Goal: Download file/media

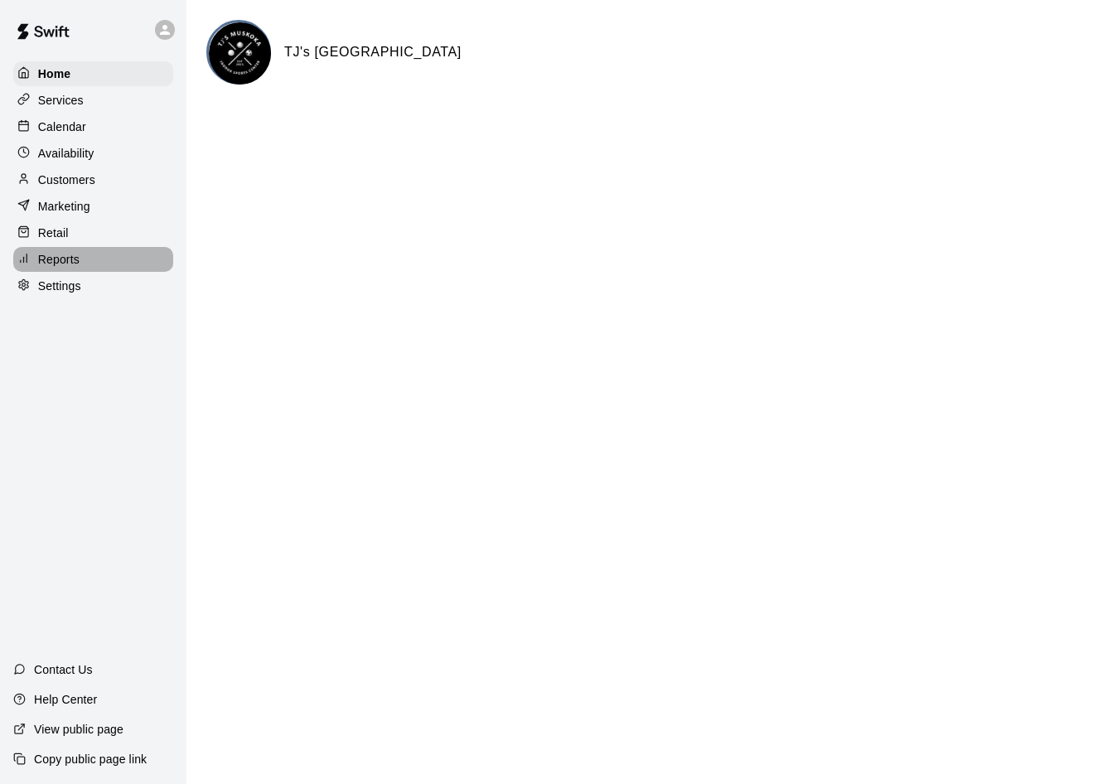
click at [54, 261] on p "Reports" at bounding box center [58, 259] width 41 height 17
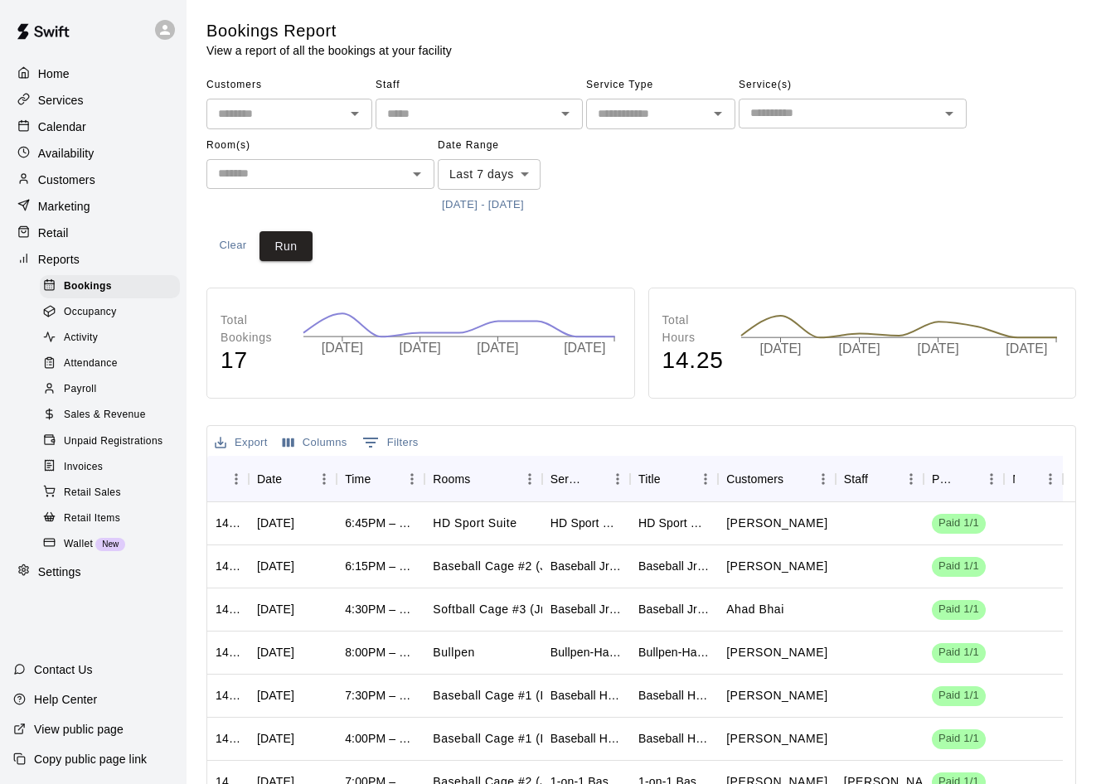
click at [101, 423] on span "Sales & Revenue" at bounding box center [105, 415] width 82 height 17
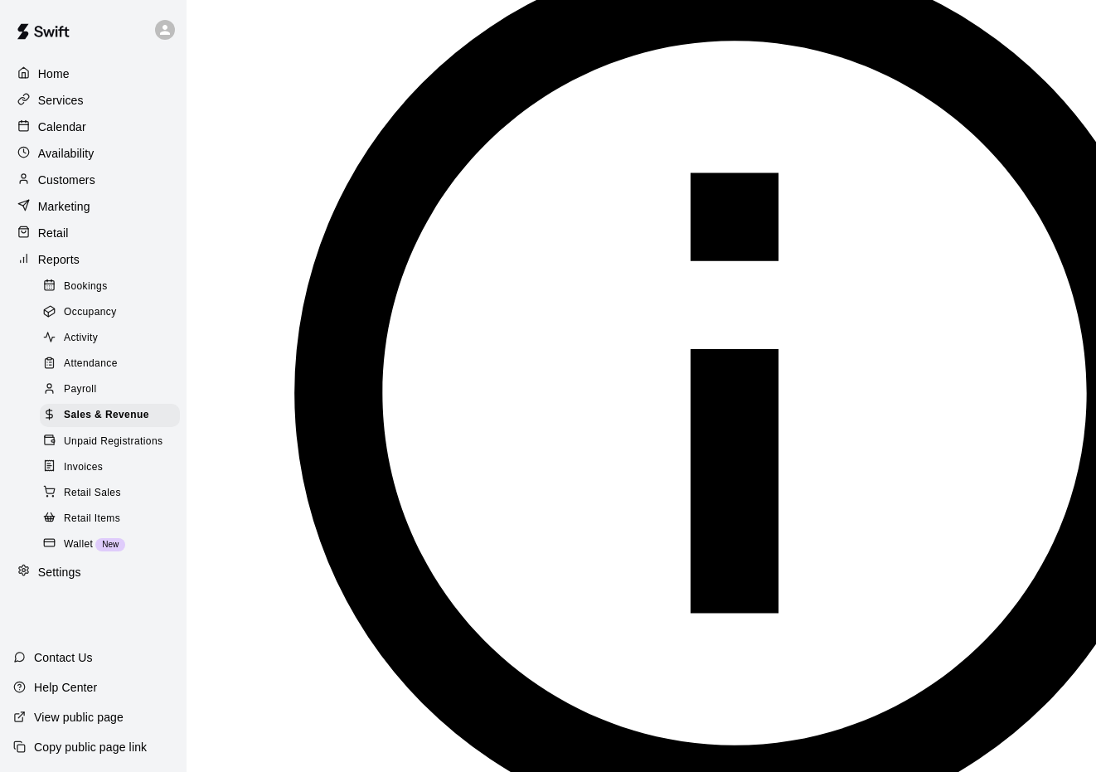
scroll to position [249, 0]
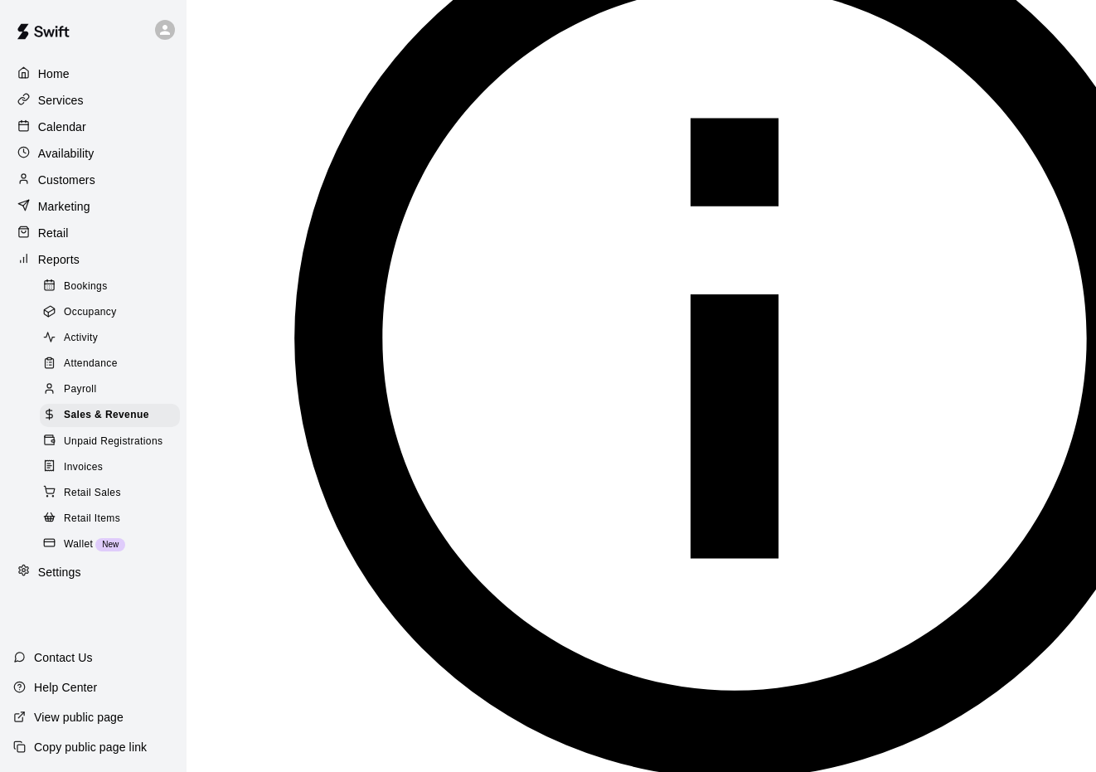
click at [253, 514] on li "Download as CSV" at bounding box center [298, 515] width 108 height 15
click at [95, 476] on span "Invoices" at bounding box center [83, 467] width 39 height 17
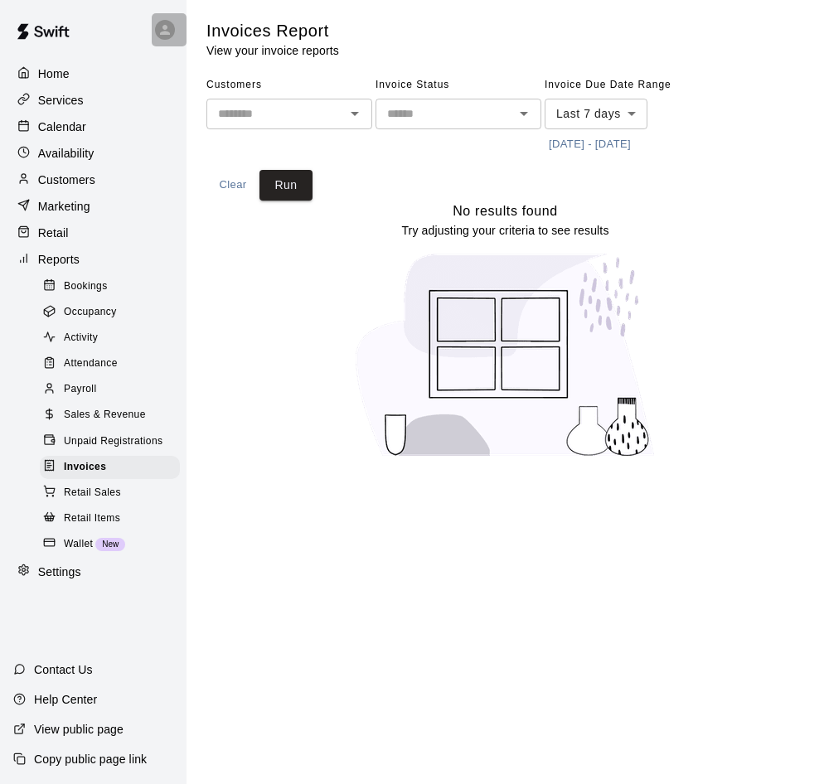
click at [166, 30] on icon at bounding box center [164, 29] width 15 height 15
